Goal: Transaction & Acquisition: Purchase product/service

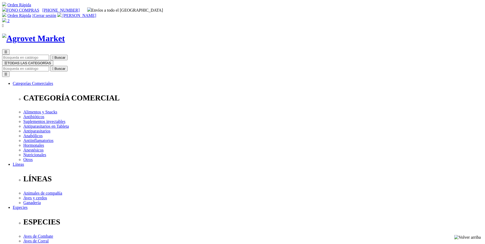
select select "25"
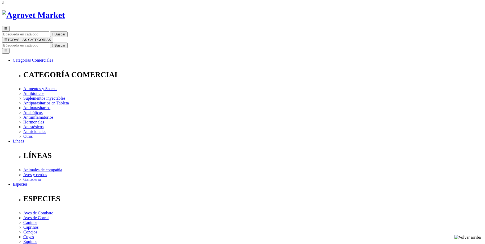
scroll to position [24, 0]
type input "1"
select select "25"
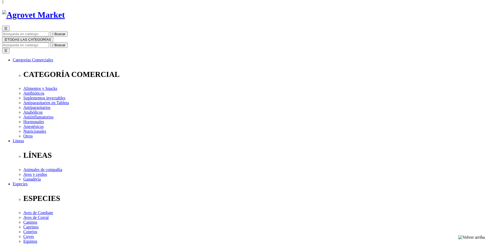
select select "25"
